Goal: Information Seeking & Learning: Understand process/instructions

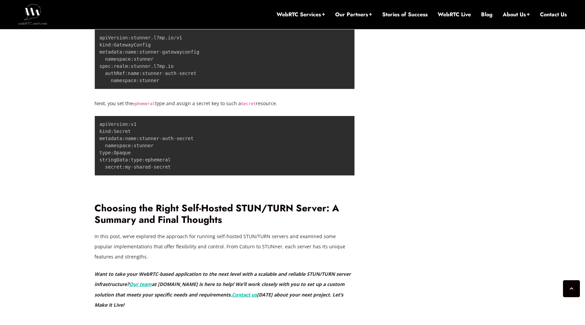
scroll to position [2337, 0]
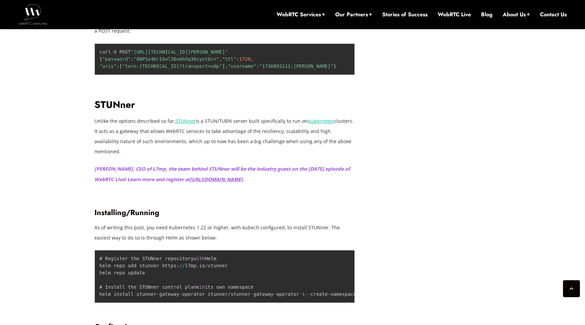
scroll to position [1897, 0]
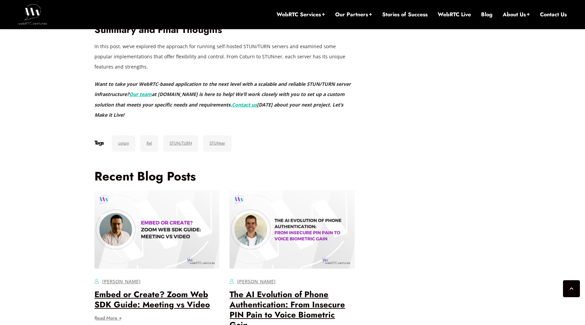
scroll to position [2377, 0]
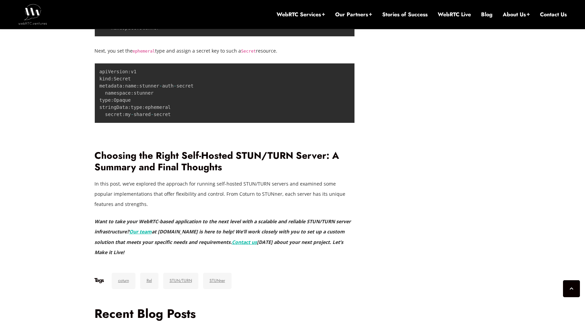
click at [143, 54] on code "ephemeral" at bounding box center [144, 51] width 22 height 5
copy code "ephemeral"
